Goal: Task Accomplishment & Management: Manage account settings

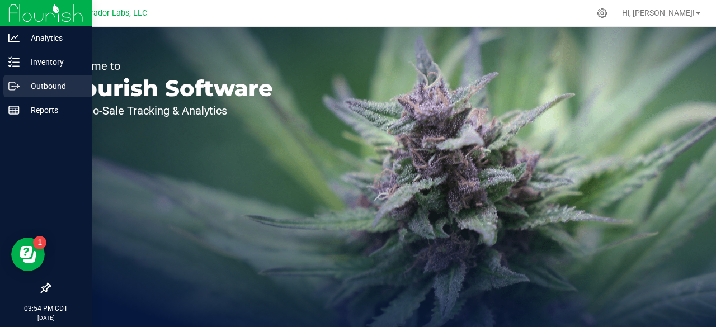
click at [34, 84] on p "Outbound" at bounding box center [53, 85] width 67 height 13
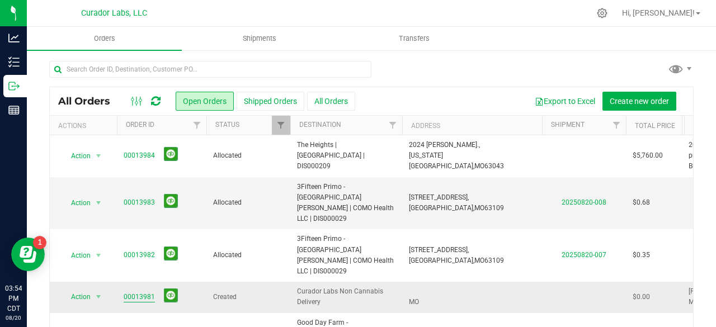
click at [131, 292] on link "00013981" at bounding box center [139, 297] width 31 height 11
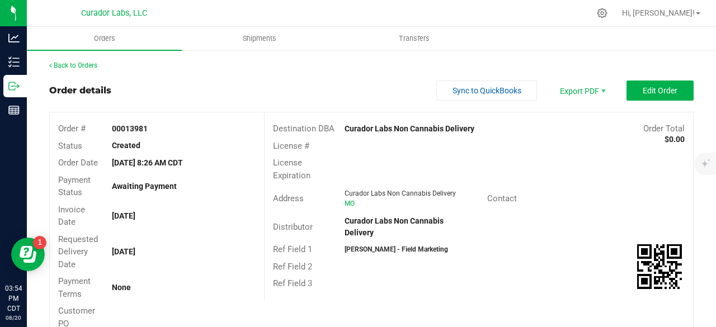
click at [237, 127] on div "00013981" at bounding box center [183, 129] width 160 height 12
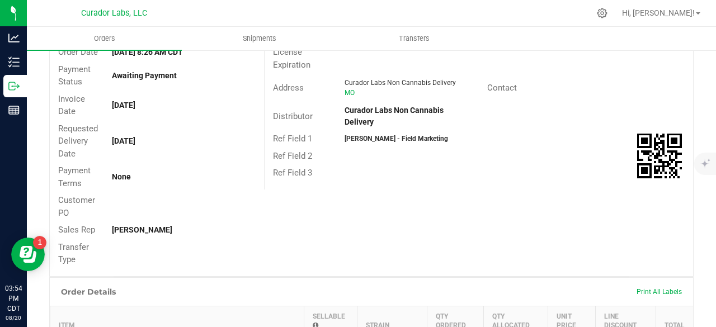
scroll to position [22, 0]
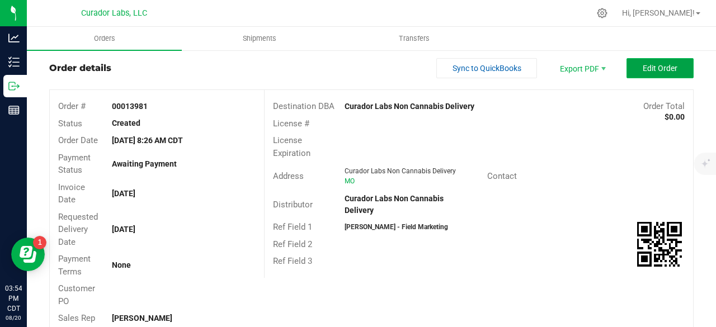
click at [648, 64] on span "Edit Order" at bounding box center [659, 68] width 35 height 9
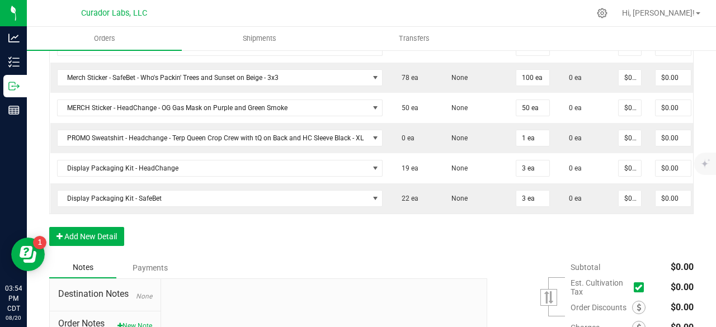
scroll to position [492, 0]
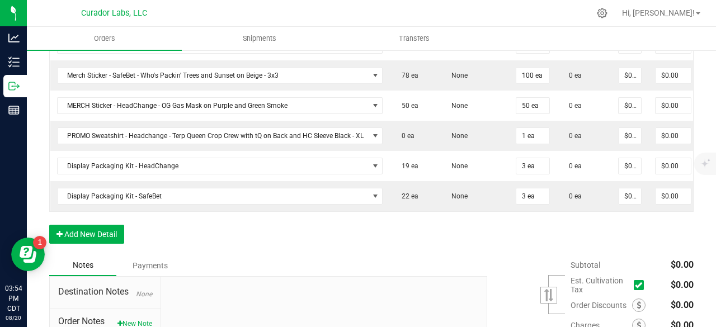
click at [78, 228] on div "Order Details Print All Labels Item Sellable Strain Qty Ordered Qty Allocated U…" at bounding box center [371, 83] width 644 height 344
click at [78, 235] on button "Add New Detail" at bounding box center [86, 234] width 75 height 19
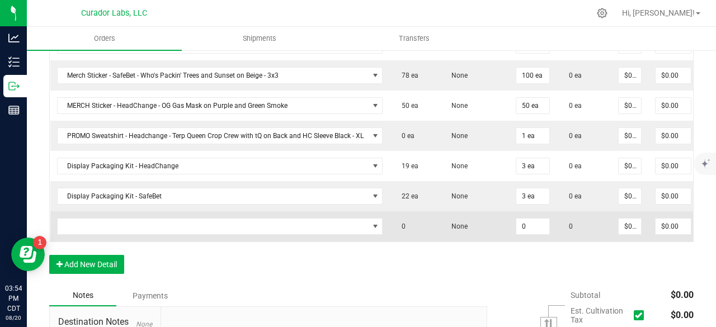
click at [87, 232] on td at bounding box center [219, 226] width 339 height 30
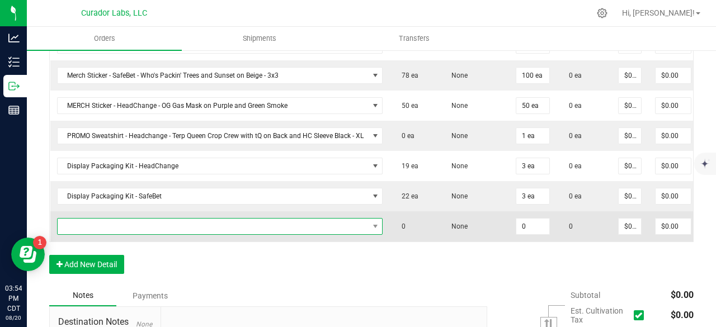
click at [89, 219] on span "NO DATA FOUND" at bounding box center [213, 227] width 311 height 16
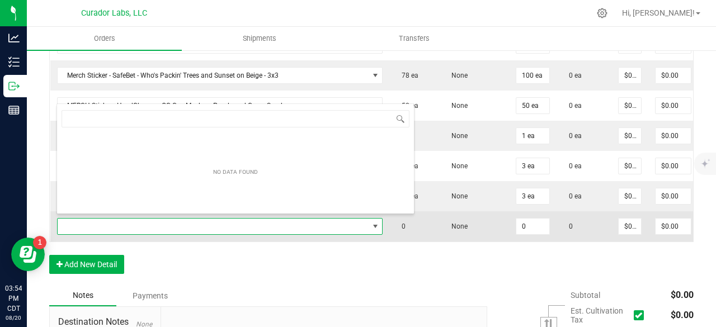
scroll to position [16, 324]
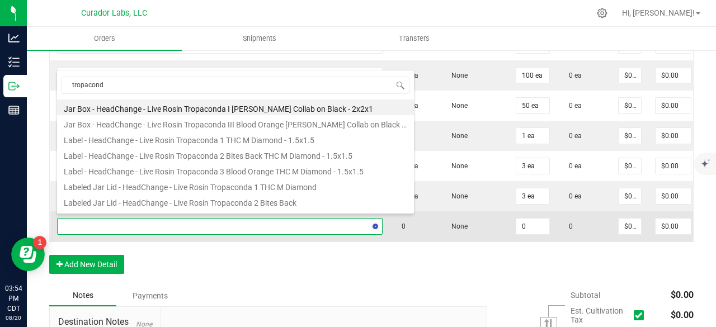
type input "tropaconda"
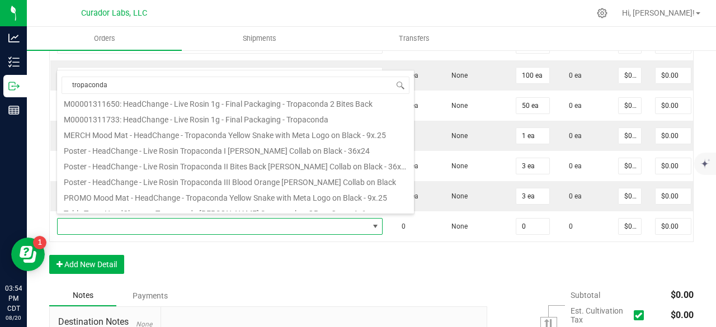
scroll to position [147, 0]
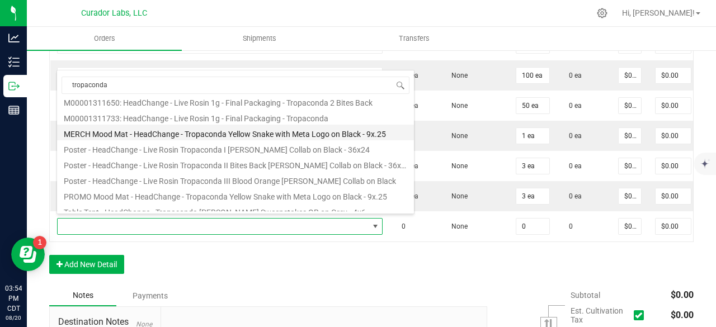
click at [335, 129] on li "MERCH Mood Mat - HeadChange - Tropaconda Yellow Snake with Meta Logo on Black -…" at bounding box center [235, 133] width 357 height 16
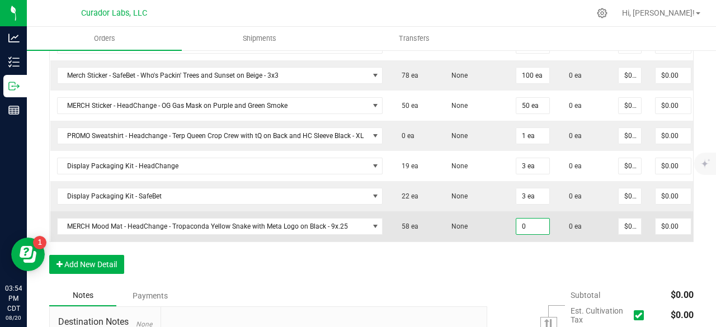
click at [524, 223] on input "0" at bounding box center [532, 227] width 33 height 16
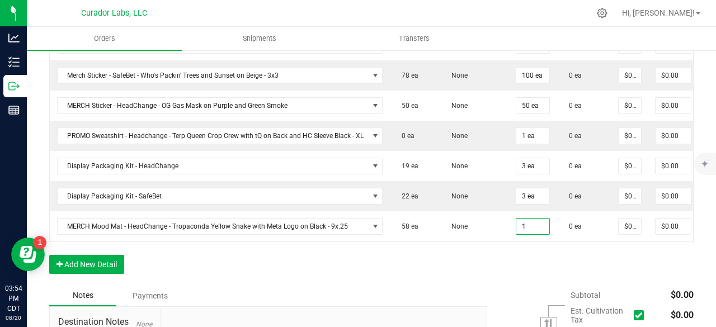
type input "1 ea"
click at [504, 277] on div "Order Details Print All Labels Item Sellable Strain Qty Ordered Qty Allocated U…" at bounding box center [371, 98] width 644 height 374
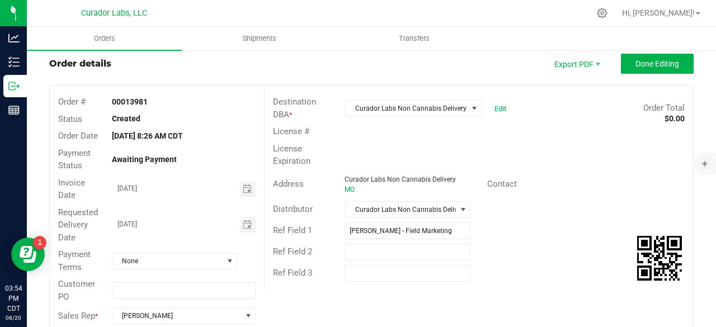
scroll to position [22, 0]
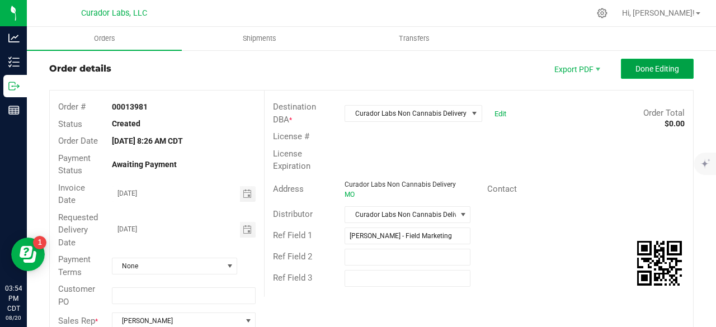
click at [655, 72] on span "Done Editing" at bounding box center [657, 68] width 44 height 9
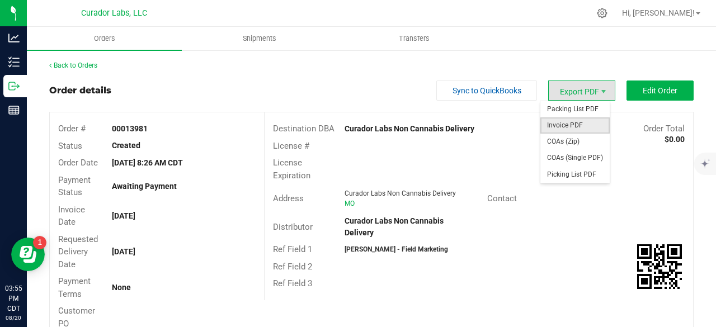
click at [565, 126] on span "Invoice PDF" at bounding box center [574, 125] width 69 height 16
